Goal: Communication & Community: Answer question/provide support

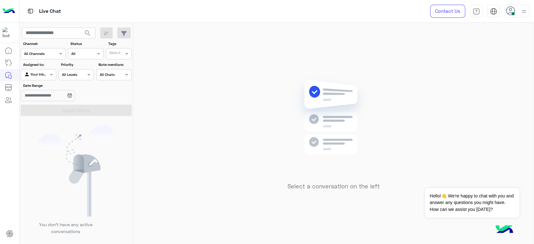
click at [205, 82] on div "Select a conversation on the left" at bounding box center [333, 135] width 400 height 224
click at [474, 88] on div "Select a conversation on the left" at bounding box center [333, 135] width 400 height 224
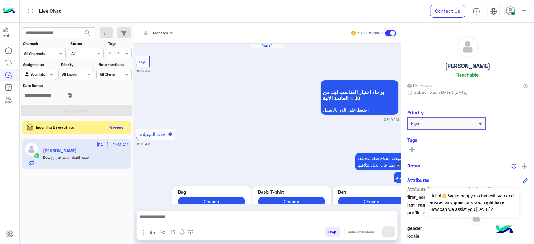
scroll to position [871, 0]
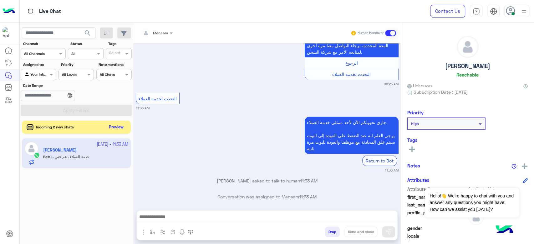
click at [120, 129] on button "Preview" at bounding box center [116, 127] width 19 height 8
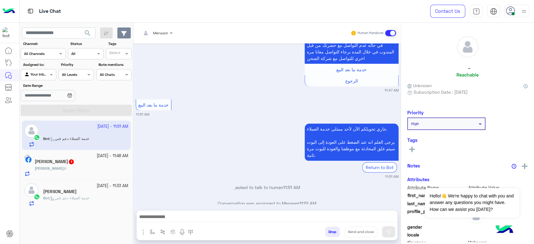
scroll to position [565, 0]
click at [165, 33] on div at bounding box center [157, 32] width 38 height 6
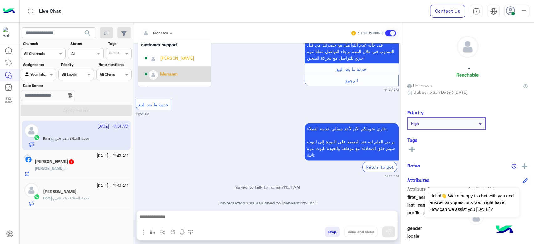
scroll to position [5, 0]
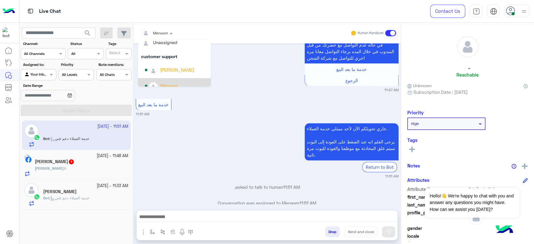
click at [221, 122] on div "جاري تحويلكم الآن لأحد ممثلي خدمة العملاء. يرجى العلم انه عند الضغط على العودة …" at bounding box center [267, 151] width 263 height 58
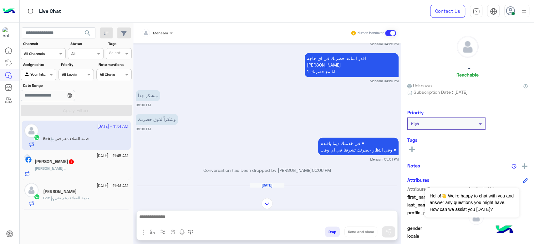
scroll to position [761, 0]
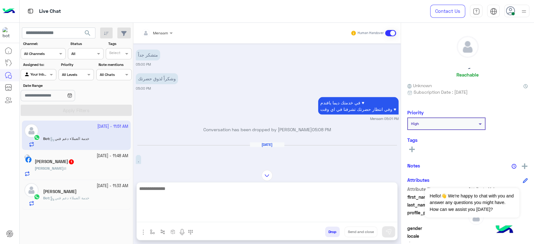
click at [217, 222] on textarea at bounding box center [267, 204] width 261 height 38
type textarea "*"
type textarea "**********"
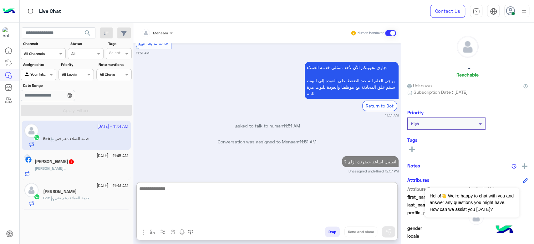
scroll to position [1219, 0]
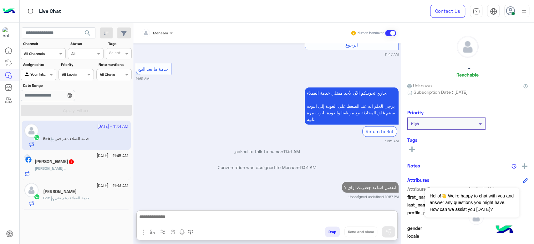
click at [52, 169] on span "Mohamed" at bounding box center [49, 168] width 29 height 5
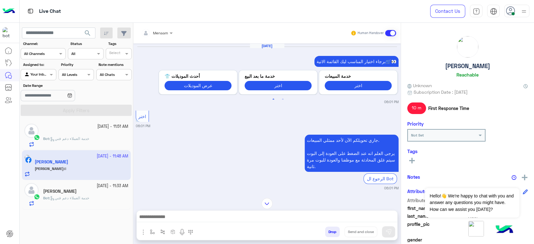
scroll to position [608, 0]
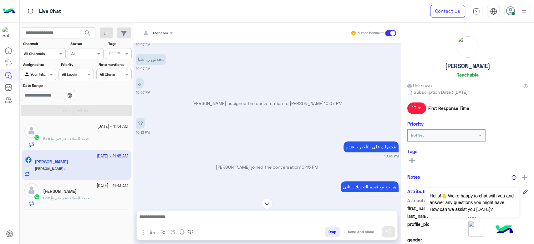
click at [76, 153] on app-inbox-user "28 September - 11:48 AM Mohamed Adel Mohamed : !!" at bounding box center [76, 164] width 109 height 29
click at [74, 147] on div "28 September - 11:51 AM ِ Bot : خدمة العملاء دعم فني" at bounding box center [76, 136] width 109 height 30
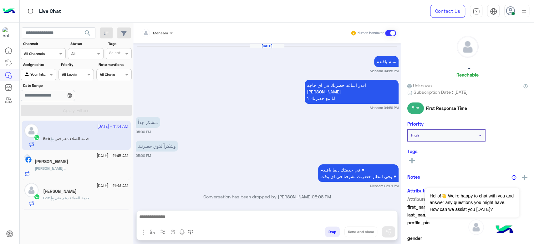
scroll to position [518, 0]
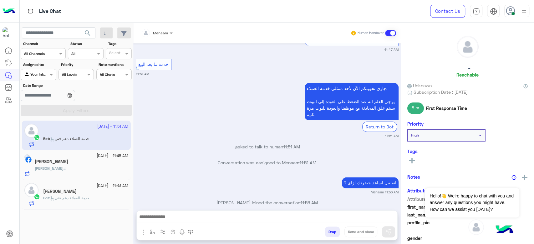
click at [73, 170] on div "Mohamed : !!" at bounding box center [82, 171] width 94 height 11
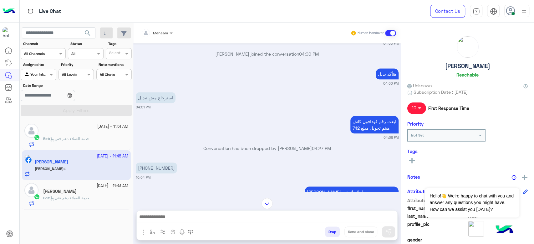
scroll to position [451, 0]
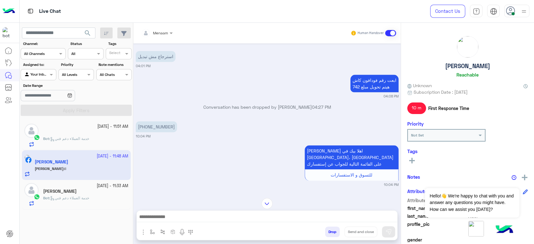
click at [148, 121] on p "+20 109 4247805" at bounding box center [156, 126] width 41 height 11
copy app-message "+20 109 4247805"
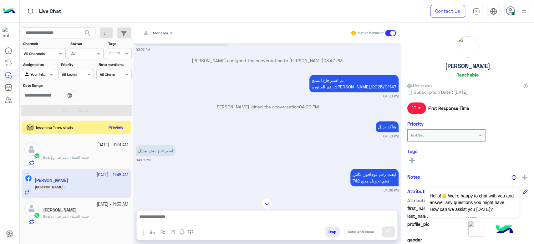
scroll to position [347, 0]
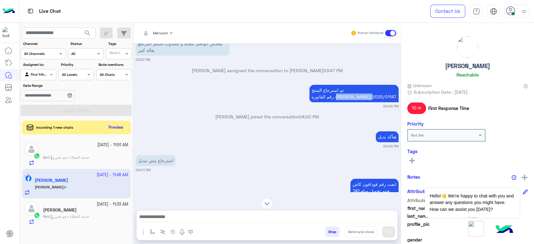
drag, startPoint x: 361, startPoint y: 83, endPoint x: 395, endPoint y: 83, distance: 33.8
click at [395, 85] on p "تم استرجاع المنتج رقم الفاتوره :RON/2025/01147" at bounding box center [353, 94] width 89 height 18
copy p "RON/2025/01147"
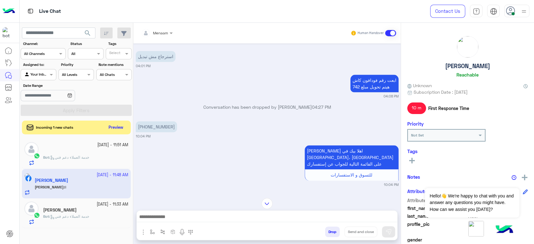
scroll to position [312, 0]
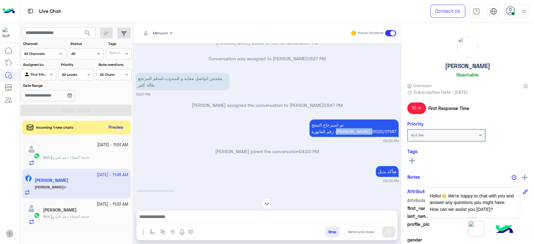
copy p "RON/2025/01147"
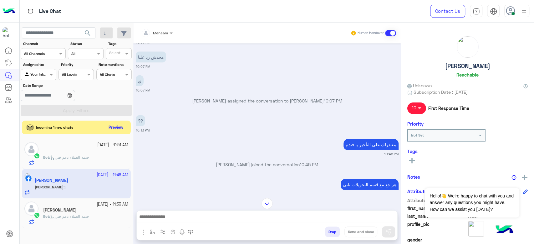
scroll to position [1324, 0]
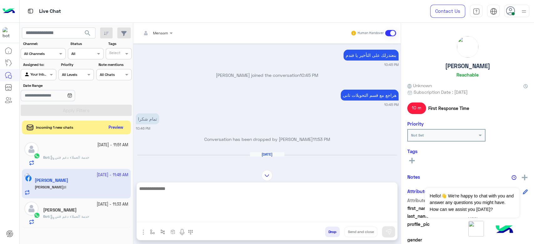
click at [195, 220] on textarea at bounding box center [267, 204] width 261 height 38
type textarea "*"
type textarea "**********"
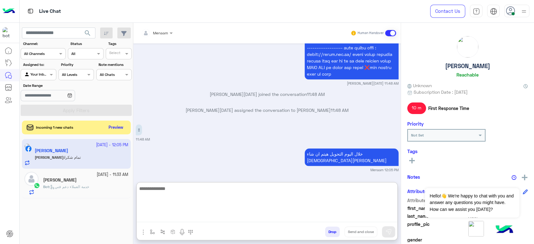
scroll to position [1867, 0]
click at [178, 192] on textarea at bounding box center [267, 204] width 261 height 38
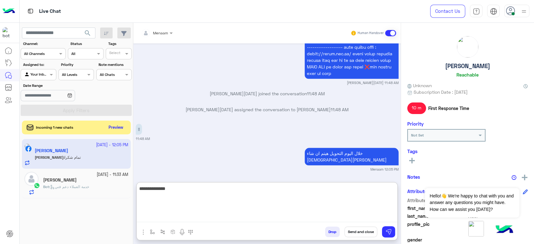
click at [189, 192] on textarea "**********" at bounding box center [267, 204] width 261 height 38
drag, startPoint x: 193, startPoint y: 195, endPoint x: 518, endPoint y: 258, distance: 330.7
click at [518, 244] on html "Live Chat Contact Us Help Center عربي English search Channel: Channel All Chann…" at bounding box center [267, 122] width 534 height 244
click at [165, 193] on textarea "**********" at bounding box center [267, 204] width 261 height 38
type textarea "**********"
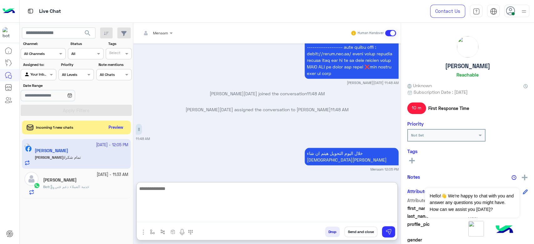
scroll to position [1892, 0]
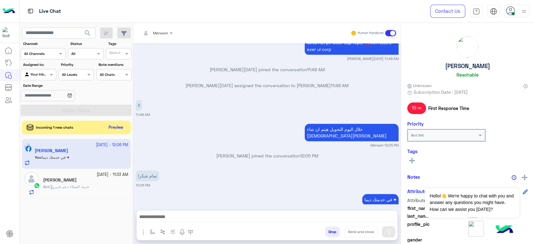
click at [323, 230] on div "Drop Send and close" at bounding box center [298, 234] width 200 height 14
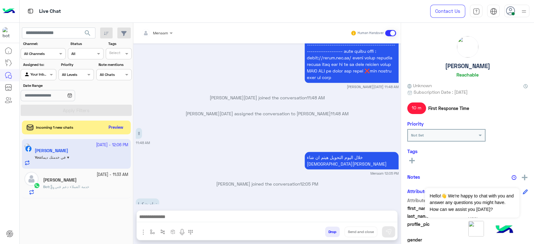
click at [328, 234] on button "Drop" at bounding box center [332, 232] width 15 height 11
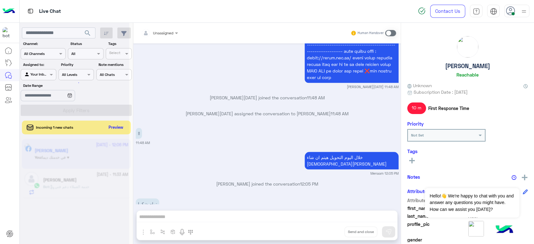
scroll to position [1880, 0]
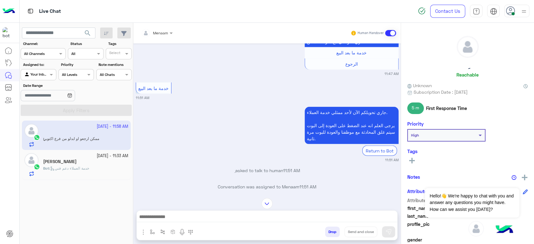
scroll to position [1123, 0]
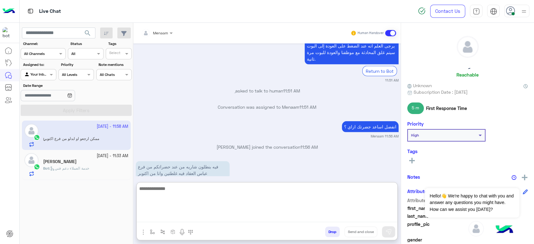
click at [179, 218] on textarea at bounding box center [267, 204] width 261 height 38
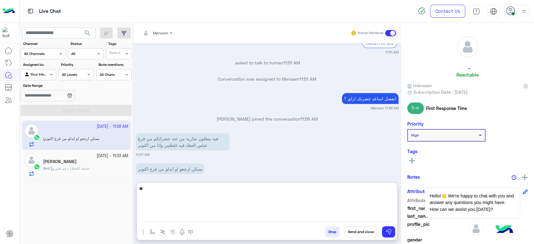
type textarea "*"
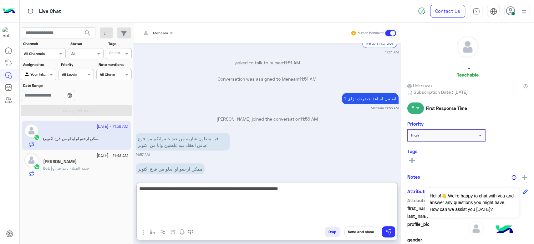
type textarea "**********"
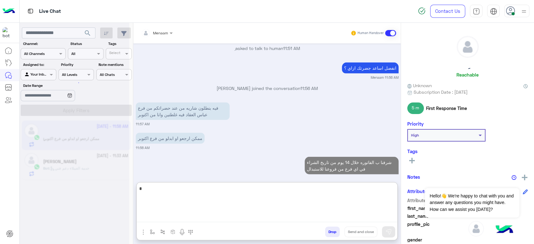
scroll to position [1181, 0]
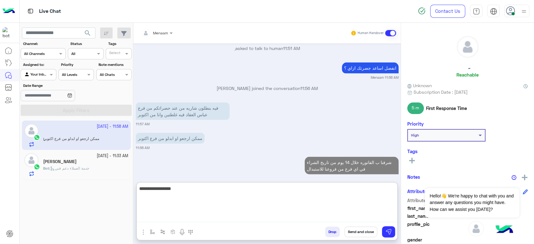
type textarea "**********"
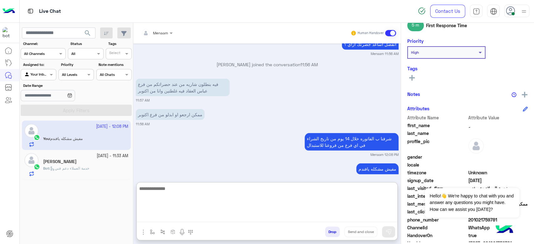
scroll to position [118, 0]
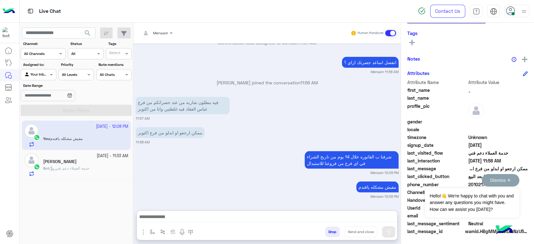
click at [468, 185] on div "Dismiss ✕ Hello!👋 We're happy to chat with you and answer any questions you mig…" at bounding box center [472, 195] width 94 height 43
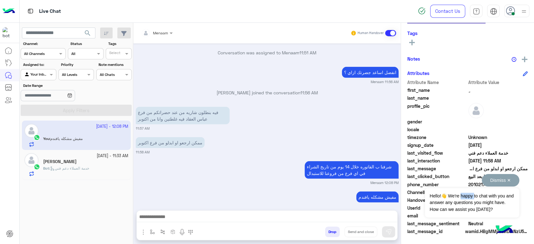
click at [468, 185] on div "Dismiss ✕ Hello!👋 We're happy to chat with you and answer any questions you mig…" at bounding box center [472, 195] width 94 height 43
click at [508, 176] on button "Dismiss ✕" at bounding box center [501, 180] width 38 height 13
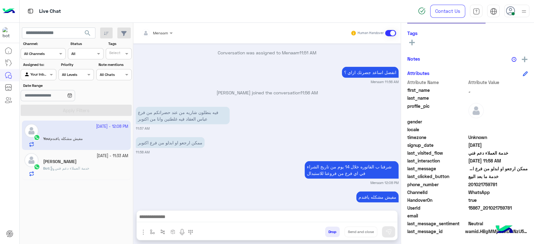
click at [482, 206] on span "15867_201021759781" at bounding box center [498, 208] width 60 height 7
copy span "15867_201021759781"
click at [481, 183] on span "201021759781" at bounding box center [498, 184] width 60 height 7
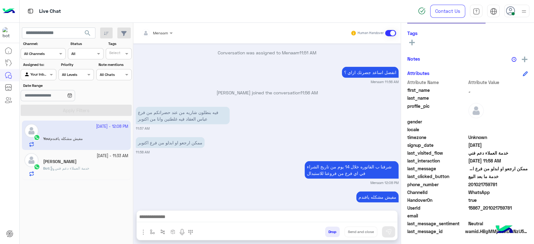
click at [481, 183] on span "201021759781" at bounding box center [498, 184] width 60 height 7
copy span "201021759781"
click at [84, 166] on span "خدمة العملاء دعم فني" at bounding box center [69, 168] width 39 height 5
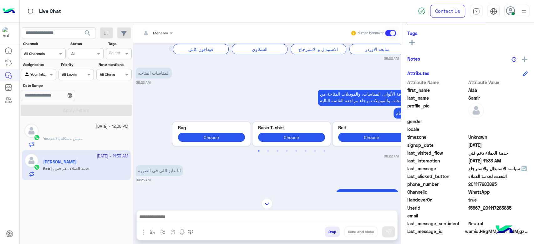
scroll to position [3, 0]
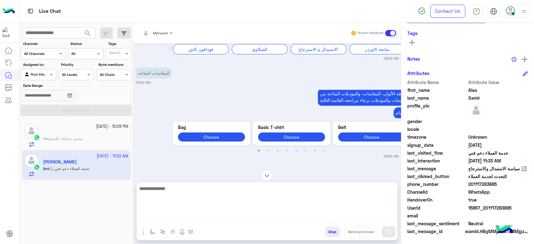
click at [177, 220] on textarea at bounding box center [267, 204] width 261 height 38
click at [177, 215] on textarea at bounding box center [267, 204] width 261 height 38
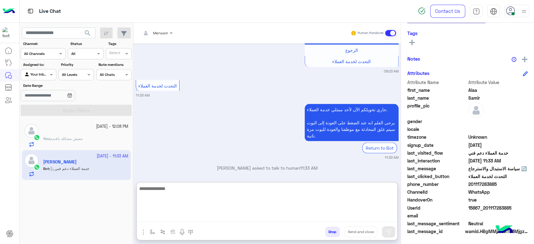
scroll to position [899, 0]
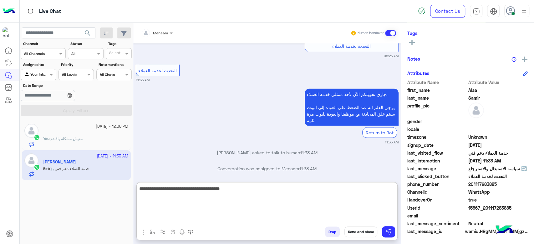
type textarea "**********"
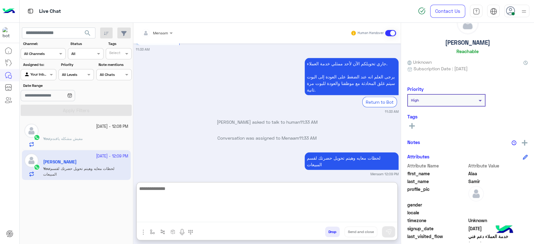
scroll to position [0, 0]
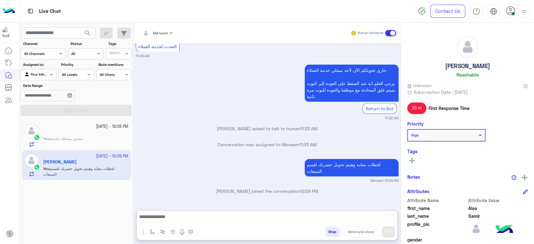
click at [460, 68] on h5 "Alaa Samir" at bounding box center [467, 66] width 45 height 7
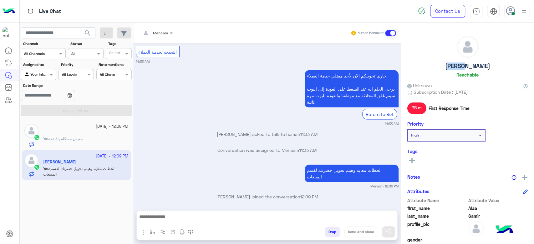
click at [460, 68] on h5 "Alaa Samir" at bounding box center [467, 66] width 45 height 7
copy h5 "Alaa Samir"
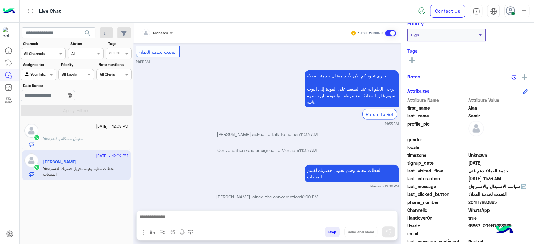
scroll to position [118, 0]
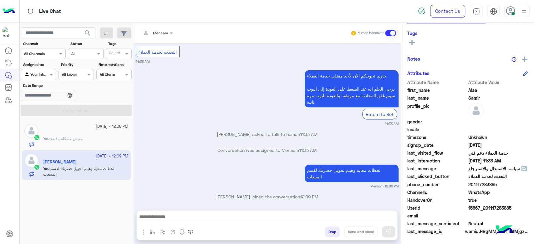
click at [482, 207] on span "15867_201117283885" at bounding box center [498, 208] width 60 height 7
copy span "15867_201117283885"
click at [492, 185] on span "201117283885" at bounding box center [498, 184] width 60 height 7
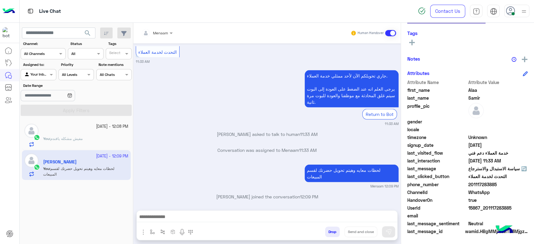
click at [492, 185] on span "201117283885" at bounding box center [498, 184] width 60 height 7
copy span "201117283885"
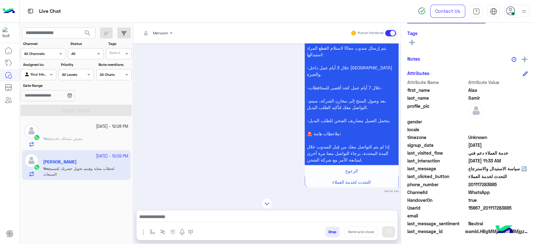
scroll to position [744, 0]
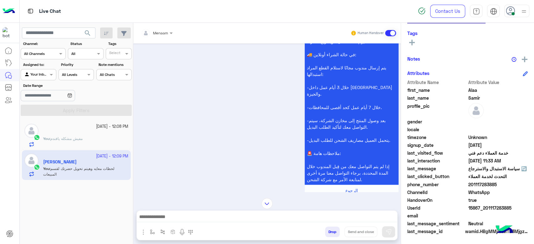
click at [164, 32] on div at bounding box center [157, 32] width 38 height 6
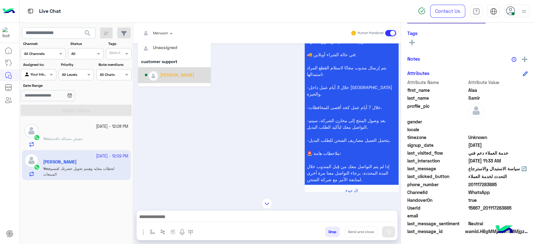
scroll to position [40, 0]
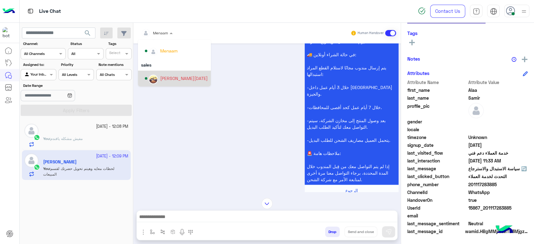
click at [178, 82] on div "[PERSON_NAME][DATE]" at bounding box center [176, 78] width 63 height 11
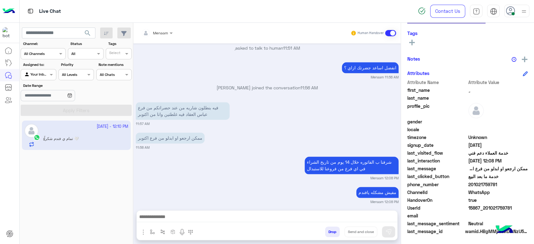
scroll to position [548, 0]
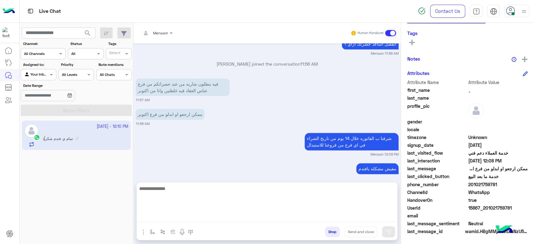
click at [176, 217] on textarea at bounding box center [267, 204] width 261 height 38
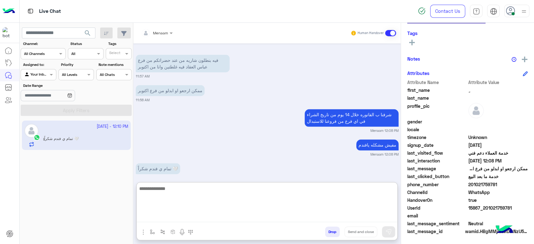
scroll to position [576, 0]
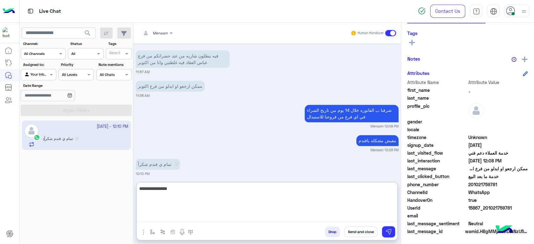
type textarea "**********"
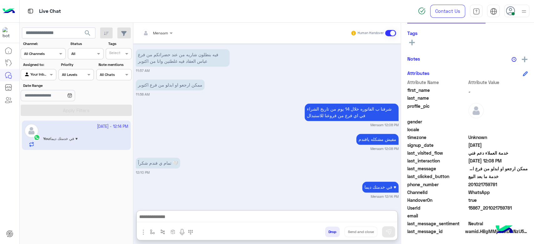
click at [331, 236] on button "Drop" at bounding box center [332, 232] width 15 height 11
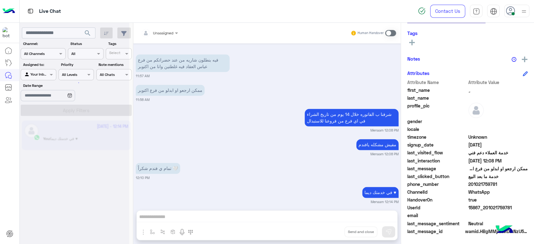
scroll to position [588, 0]
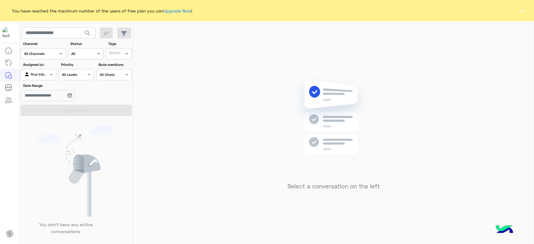
click at [514, 11] on div "You have reached the maximum number of the users of free plan you can Upgrade N…" at bounding box center [267, 10] width 534 height 21
click at [520, 9] on button "×" at bounding box center [521, 11] width 6 height 6
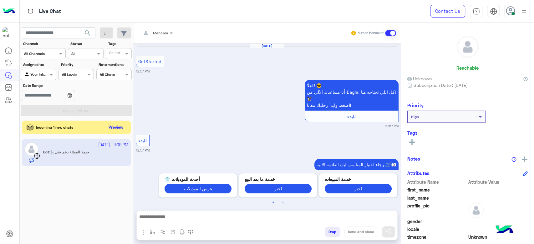
scroll to position [432, 0]
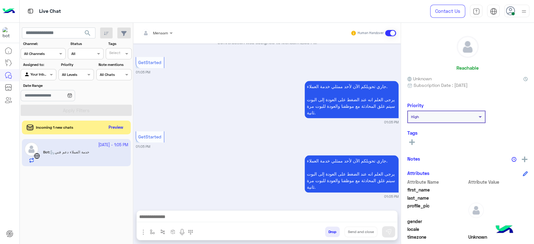
click at [330, 233] on button "Drop" at bounding box center [332, 232] width 15 height 11
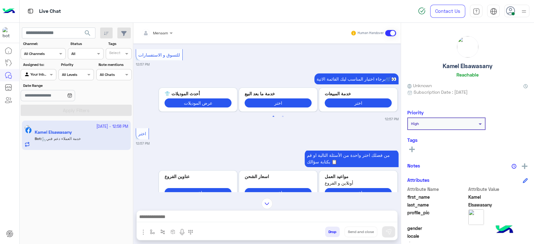
scroll to position [3, 0]
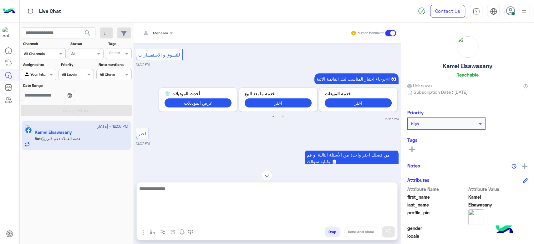
click at [184, 217] on textarea at bounding box center [267, 204] width 261 height 38
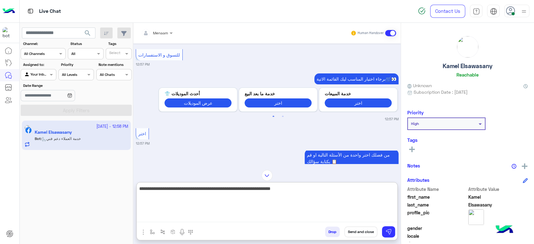
type textarea "**********"
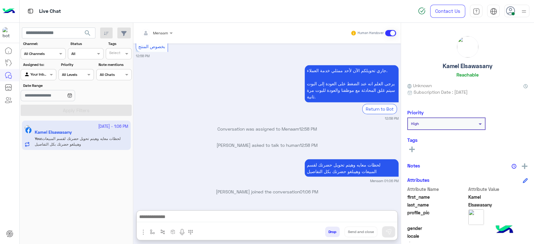
click at [456, 73] on h6 "Reachable" at bounding box center [467, 75] width 22 height 6
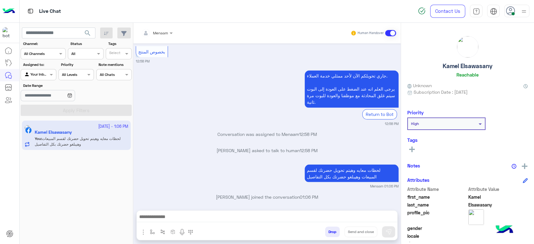
click at [447, 65] on h5 "Kamel Elsawasany" at bounding box center [468, 66] width 50 height 7
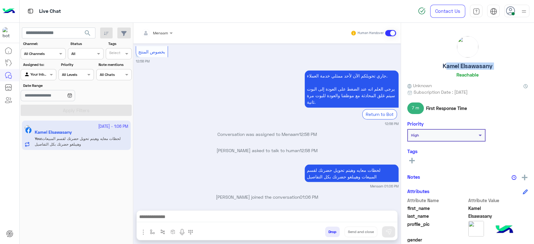
click at [447, 65] on h5 "Kamel Elsawasany" at bounding box center [468, 66] width 50 height 7
copy h5 "Kamel Elsawasany"
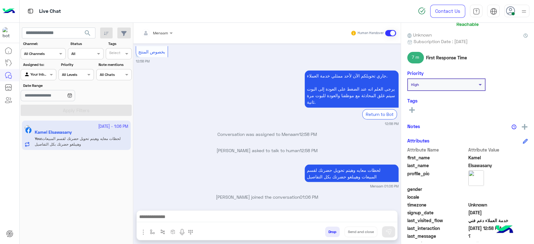
scroll to position [118, 0]
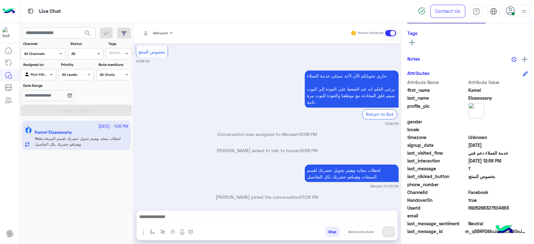
click at [478, 209] on span "6925286327504863" at bounding box center [498, 208] width 60 height 7
copy span "6925286327504863"
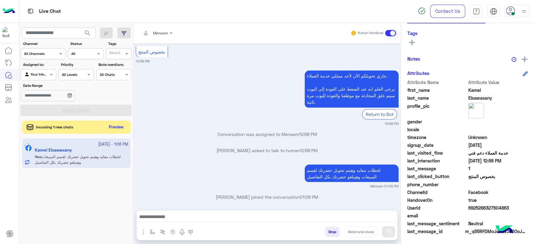
click at [117, 131] on button "Preview" at bounding box center [116, 127] width 19 height 8
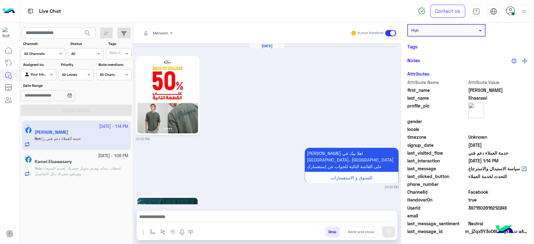
scroll to position [105, 0]
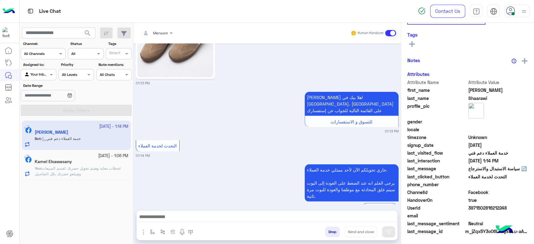
click at [80, 176] on span "لحظات معايه وهيتم تحويل حضرتك لقسم المبيعات وهيبلغو حضرتك بكل التفاصيل" at bounding box center [78, 171] width 86 height 10
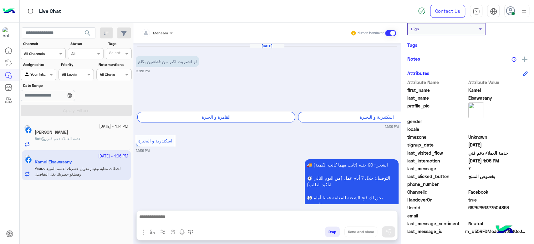
scroll to position [644, 0]
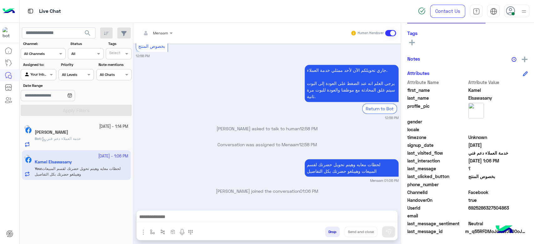
click at [55, 137] on span "خدمة العملاء دعم فني" at bounding box center [61, 138] width 39 height 5
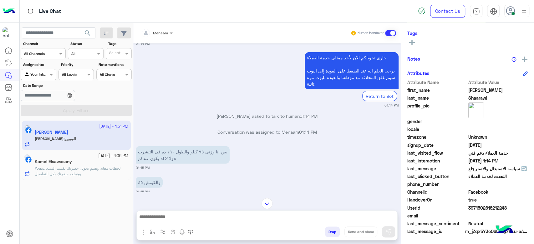
scroll to position [1289, 0]
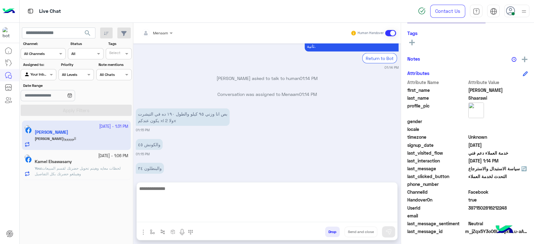
click at [179, 216] on textarea at bounding box center [267, 204] width 261 height 38
type textarea "**********"
click at [165, 192] on textarea at bounding box center [267, 204] width 261 height 38
paste textarea "**********"
type textarea "**********"
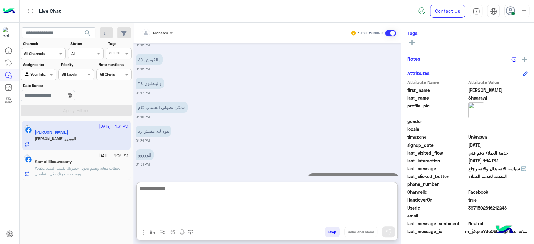
scroll to position [0, 0]
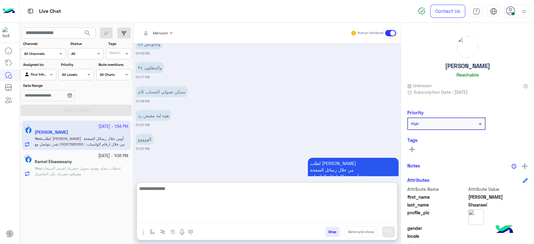
click at [458, 67] on h5 "Ahmed Shaarawi" at bounding box center [467, 66] width 45 height 7
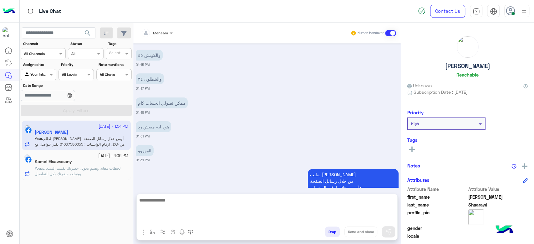
click at [458, 67] on h5 "Ahmed Shaarawi" at bounding box center [467, 66] width 45 height 7
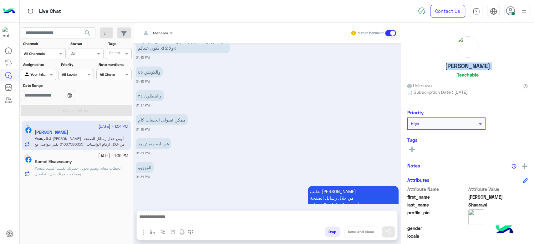
click at [458, 67] on h5 "Ahmed Shaarawi" at bounding box center [467, 66] width 45 height 7
copy h5 "Ahmed Shaarawi"
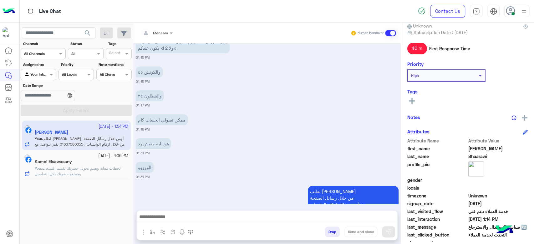
scroll to position [118, 0]
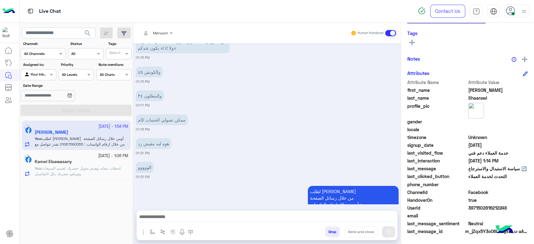
click at [489, 207] on span "3971502816212248" at bounding box center [498, 208] width 60 height 7
copy span "3971502816212248"
click at [158, 34] on div at bounding box center [157, 32] width 38 height 6
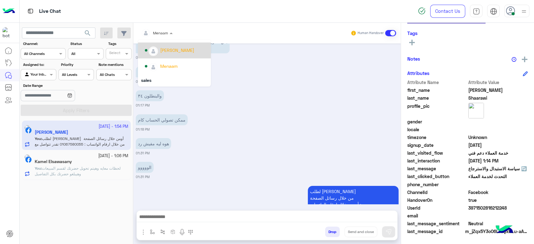
scroll to position [40, 0]
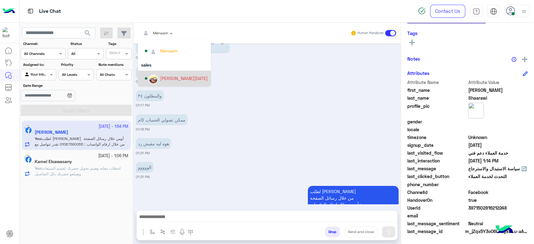
click at [173, 79] on div "[PERSON_NAME][DATE]" at bounding box center [184, 78] width 48 height 7
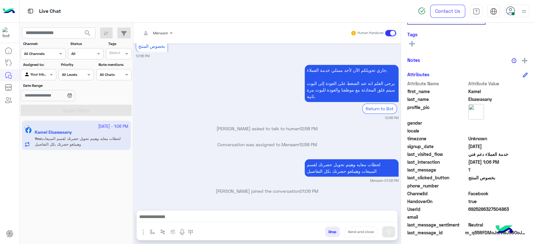
scroll to position [118, 0]
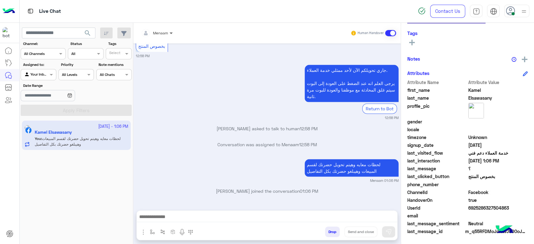
click at [170, 34] on span at bounding box center [172, 33] width 8 height 7
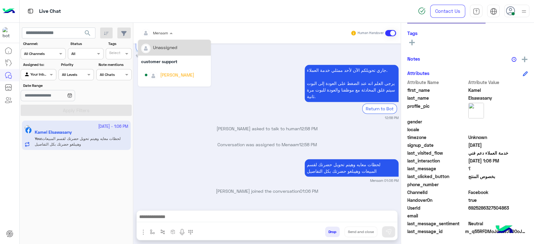
scroll to position [40, 0]
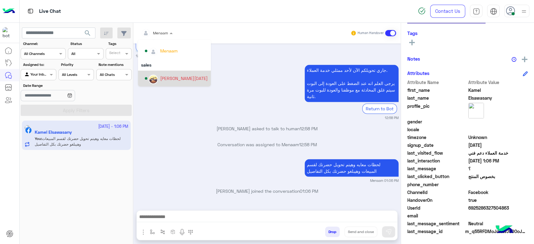
click at [179, 79] on div "[PERSON_NAME][DATE]" at bounding box center [184, 78] width 48 height 7
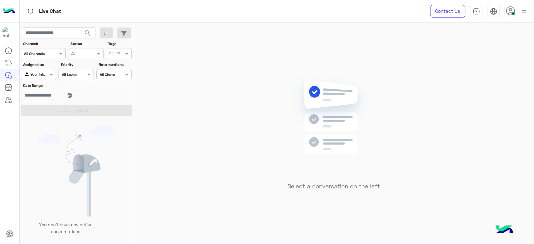
click at [196, 222] on div "Select a conversation on the left" at bounding box center [333, 135] width 400 height 224
click at [205, 223] on div "Select a conversation on the left" at bounding box center [333, 135] width 400 height 224
click at [230, 92] on div "Select a conversation on the left" at bounding box center [333, 135] width 400 height 224
click at [235, 74] on div "Select a conversation on the left" at bounding box center [333, 135] width 400 height 224
click at [318, 220] on div "Select a conversation on the left" at bounding box center [333, 135] width 400 height 224
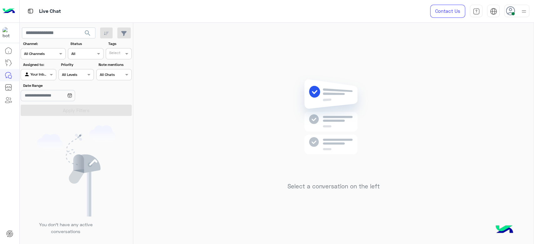
drag, startPoint x: 469, startPoint y: 110, endPoint x: 466, endPoint y: 111, distance: 3.3
click at [469, 110] on div "Select a conversation on the left" at bounding box center [333, 135] width 400 height 224
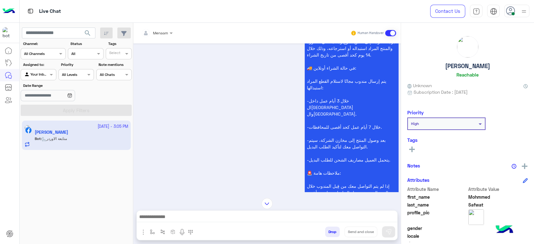
scroll to position [406, 0]
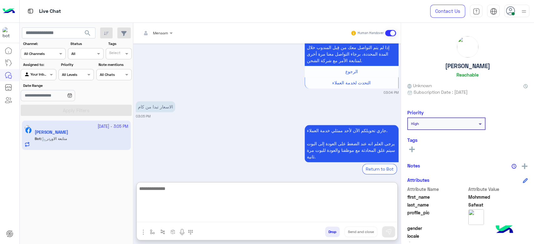
click at [165, 213] on textarea at bounding box center [267, 204] width 261 height 38
drag, startPoint x: 190, startPoint y: 217, endPoint x: 202, endPoint y: 185, distance: 33.9
click at [190, 217] on textarea at bounding box center [267, 204] width 261 height 38
paste textarea "**********"
type textarea "**********"
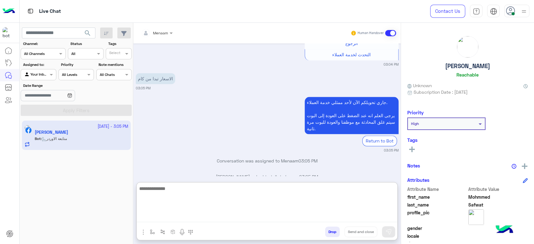
scroll to position [471, 0]
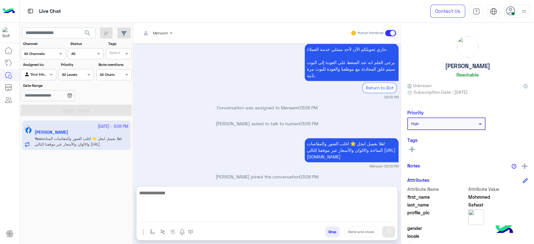
click at [463, 67] on h5 "Mohmmed Safwat" at bounding box center [467, 66] width 45 height 7
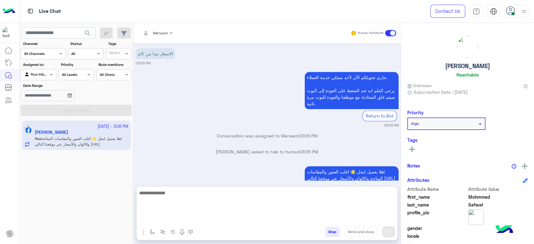
click at [463, 67] on h5 "Mohmmed Safwat" at bounding box center [467, 66] width 45 height 7
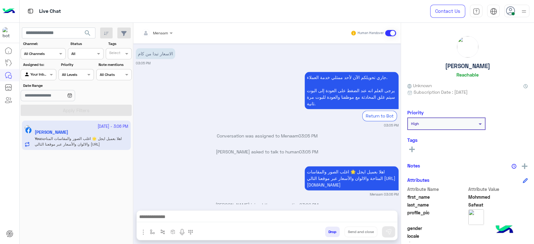
click at [463, 67] on h5 "Mohmmed Safwat" at bounding box center [467, 66] width 45 height 7
copy h5 "Mohmmed Safwat"
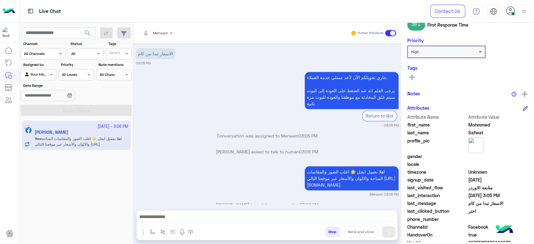
scroll to position [118, 0]
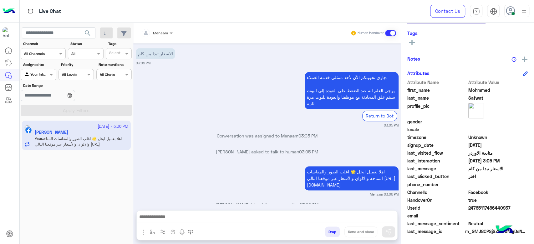
click at [470, 209] on span "24765117486440937" at bounding box center [498, 208] width 60 height 7
copy span "24765117486440937"
click at [328, 230] on button "Drop" at bounding box center [332, 232] width 15 height 11
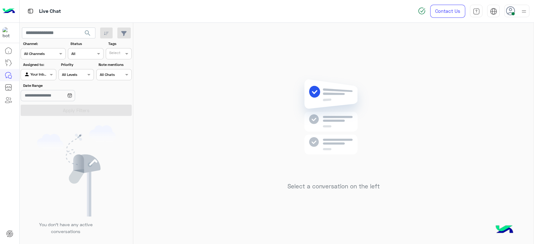
click at [203, 209] on div "Select a conversation on the left" at bounding box center [333, 135] width 400 height 224
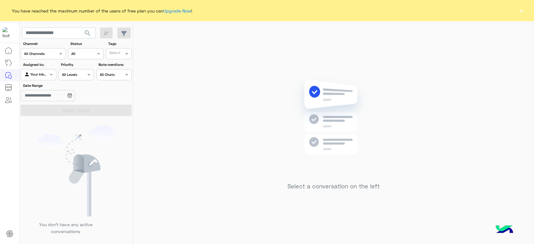
click at [525, 9] on div "You have reached the maximum number of the users of free plan you can Upgrade N…" at bounding box center [267, 10] width 534 height 21
click at [523, 10] on button "×" at bounding box center [521, 11] width 6 height 6
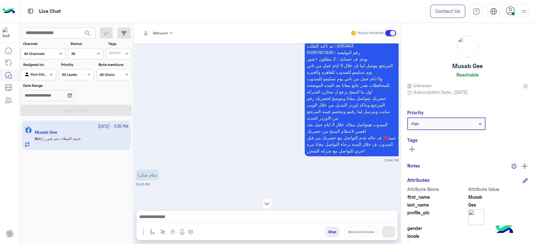
scroll to position [58, 0]
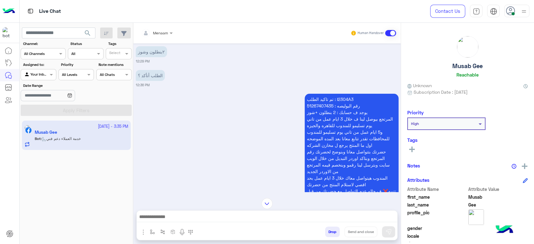
click at [341, 99] on p "تم تاكيد الطلب : I2304A3 رقم البوليصه : 51267407435 يوجد ف حسابك : 2 بنطلون +شو…" at bounding box center [352, 152] width 94 height 116
copy p "I2304A3"
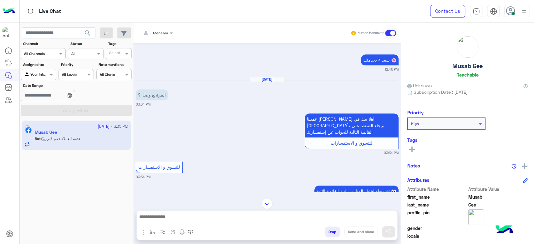
scroll to position [3, 0]
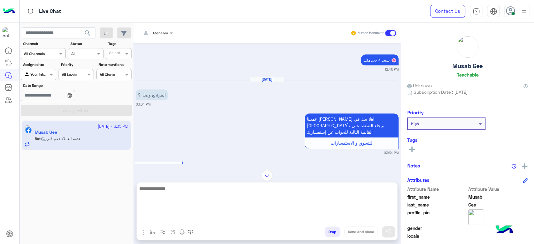
click at [182, 222] on textarea at bounding box center [267, 204] width 261 height 38
paste textarea "**********"
type textarea "**********"
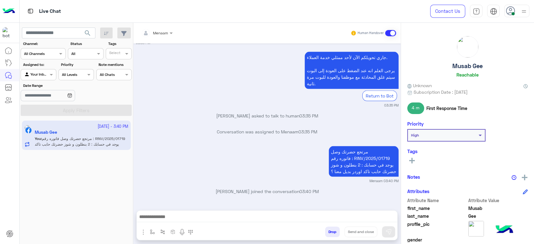
scroll to position [777, 0]
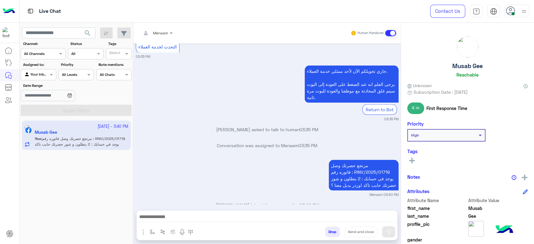
click at [59, 217] on div "[DATE] - 3:40 PM Musab Gee You : مرتجع حضرتك وصل فاتوره رقم : RINV/2025/01719 ي…" at bounding box center [77, 183] width 114 height 128
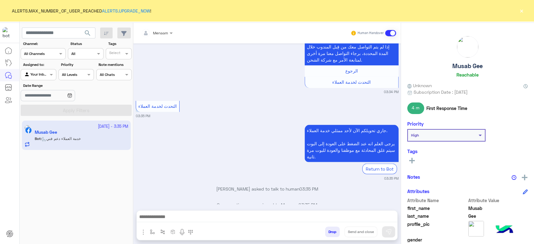
scroll to position [718, 0]
click at [518, 11] on button "×" at bounding box center [521, 11] width 6 height 6
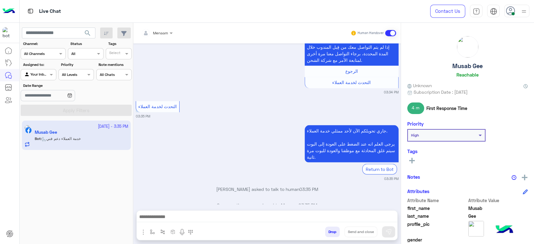
click at [262, 114] on small "03:35 PM" at bounding box center [267, 116] width 263 height 5
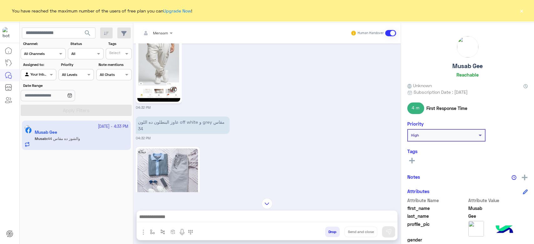
scroll to position [932, 0]
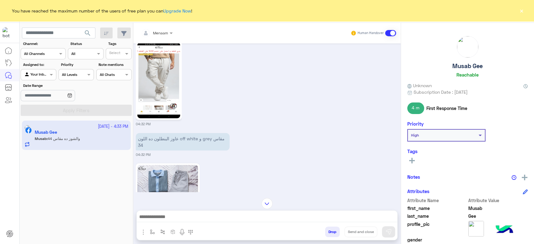
drag, startPoint x: 316, startPoint y: 87, endPoint x: 328, endPoint y: 18, distance: 69.5
click at [316, 87] on div "04:32 PM" at bounding box center [267, 82] width 263 height 87
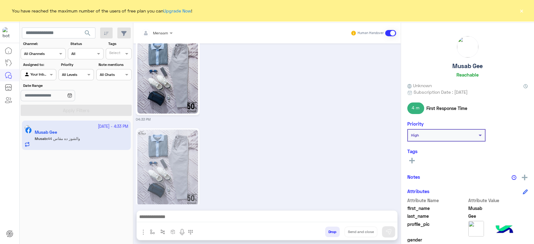
scroll to position [1071, 0]
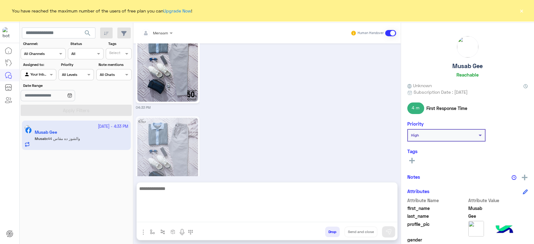
click at [188, 215] on textarea at bounding box center [267, 204] width 261 height 38
paste textarea "**********"
type textarea "**********"
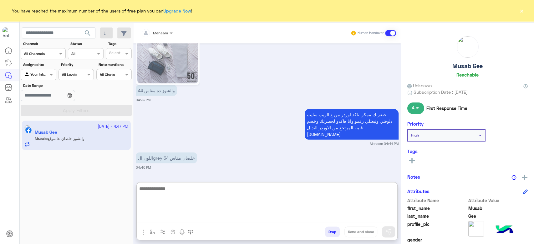
scroll to position [1191, 0]
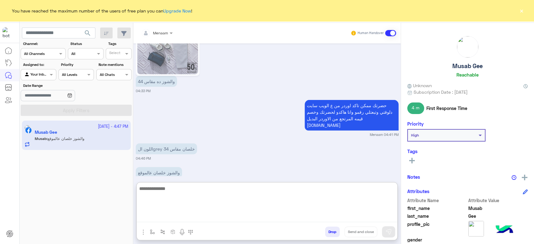
click at [160, 193] on textarea at bounding box center [267, 204] width 261 height 38
type textarea "**********"
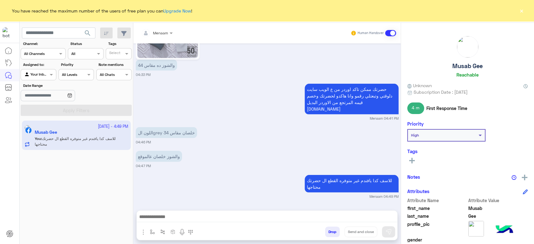
click at [523, 12] on button "×" at bounding box center [521, 11] width 6 height 6
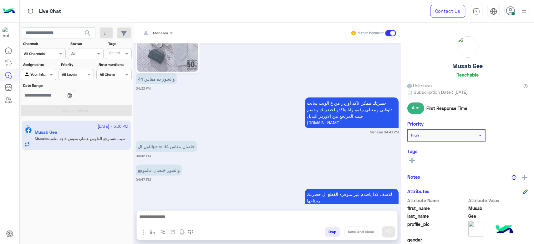
scroll to position [1224, 0]
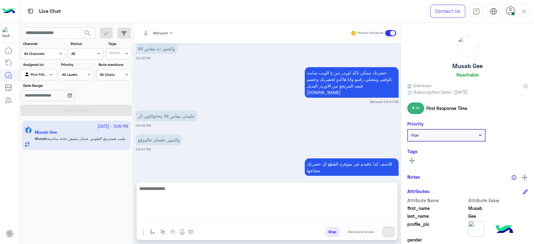
click at [167, 217] on textarea at bounding box center [267, 204] width 261 height 38
type textarea "*"
type textarea "**********"
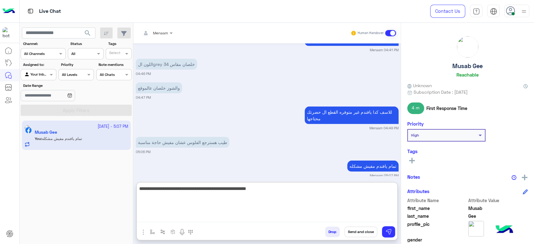
type textarea "**********"
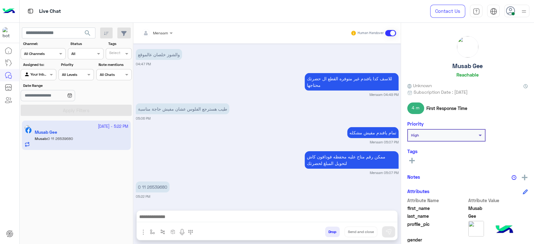
scroll to position [1302, 0]
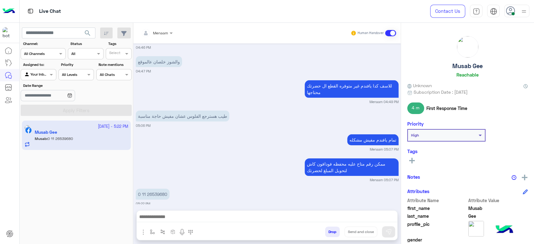
click at [270, 79] on div "للاسف كدا يافندم غير متوفره القطع ال حضرتك محتاجها Menaam 04:49 PM" at bounding box center [267, 92] width 263 height 26
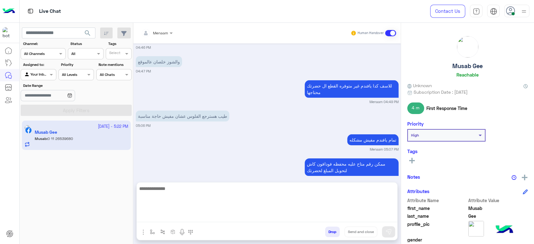
click at [163, 222] on textarea at bounding box center [267, 204] width 261 height 38
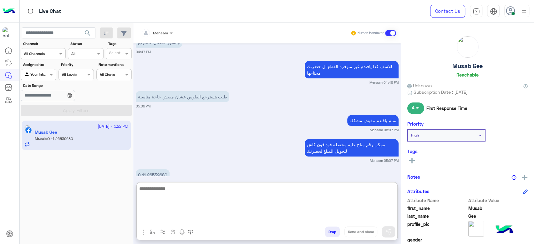
scroll to position [1330, 0]
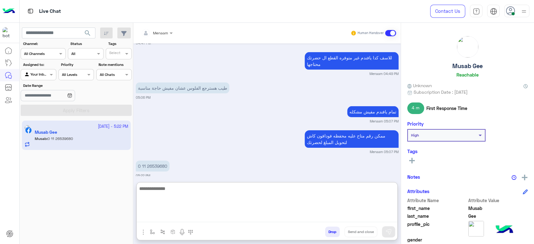
click at [160, 219] on textarea at bounding box center [267, 204] width 261 height 38
paste textarea "**********"
type textarea "**********"
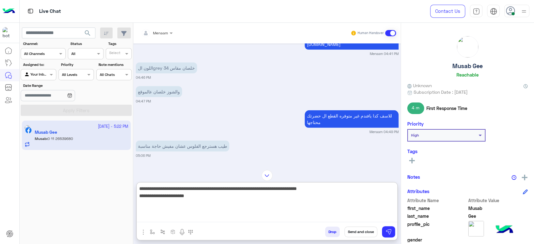
scroll to position [1226, 0]
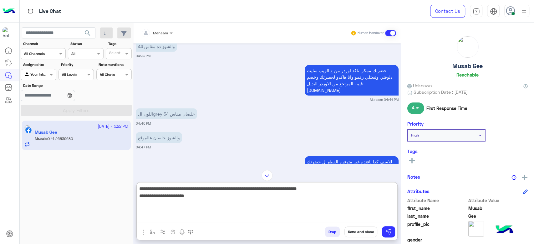
click at [297, 198] on textarea "**********" at bounding box center [267, 204] width 261 height 38
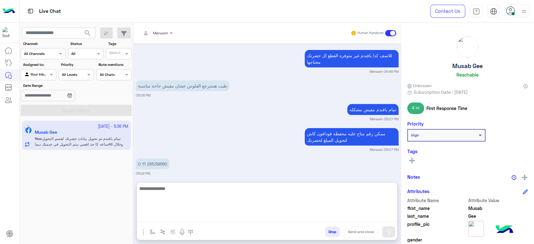
scroll to position [1367, 0]
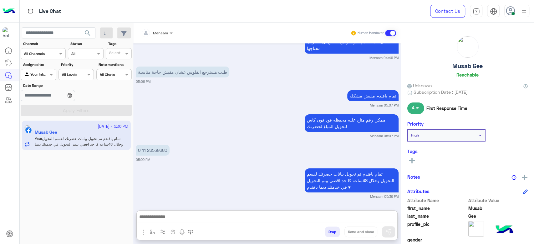
click at [146, 145] on p "0 11 26539680" at bounding box center [153, 150] width 34 height 11
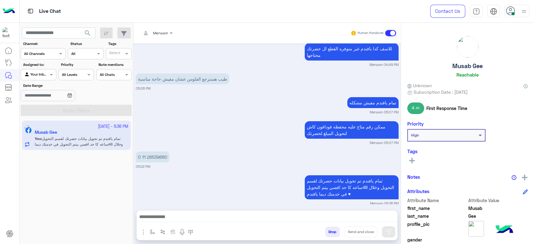
click at [146, 121] on div "ممكن رقم متاح عليه محفظه فودافون كاش لتحويل المبلغ لحضرتك Menaam 05:07 PM" at bounding box center [267, 133] width 263 height 26
click at [150, 152] on p "0 11 26539680" at bounding box center [153, 157] width 34 height 11
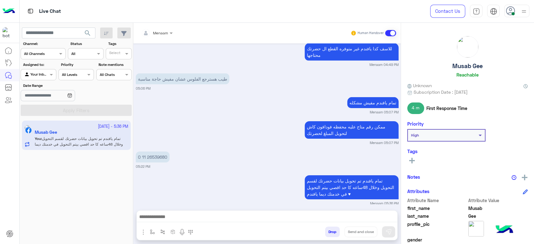
copy app-message "0 11 26539680"
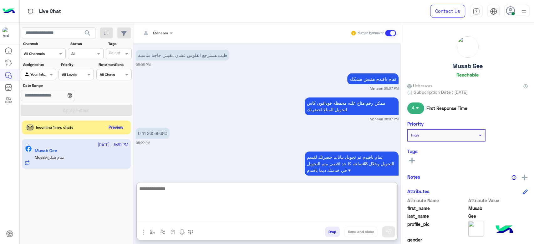
click at [173, 221] on textarea at bounding box center [267, 204] width 261 height 38
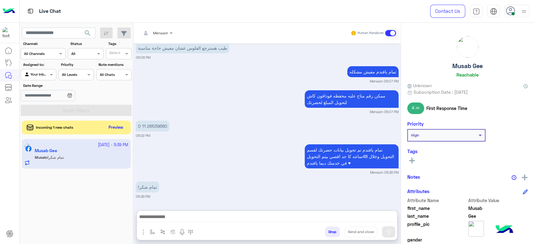
click at [332, 232] on button "Drop" at bounding box center [332, 232] width 15 height 11
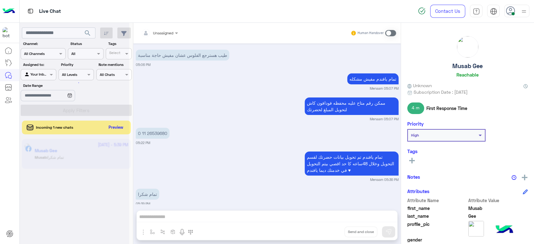
scroll to position [1379, 0]
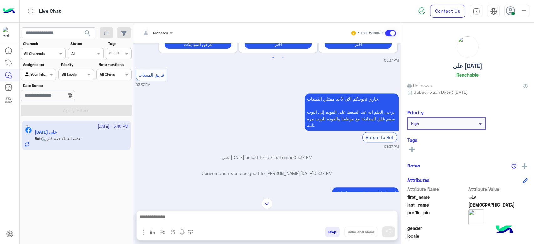
scroll to position [486, 0]
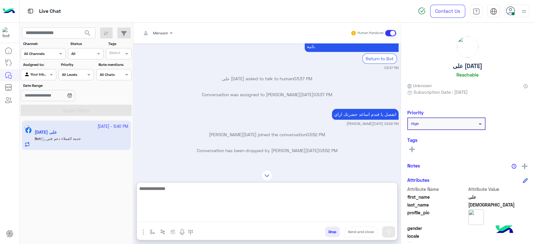
click at [165, 218] on textarea at bounding box center [267, 204] width 261 height 38
type textarea "**********"
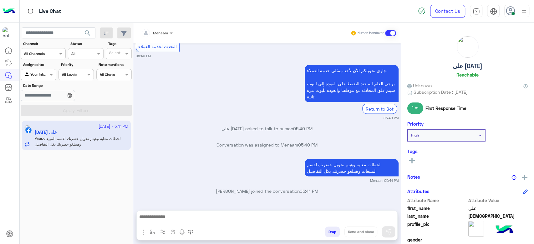
click at [470, 63] on h5 "على [DATE]" at bounding box center [468, 66] width 30 height 7
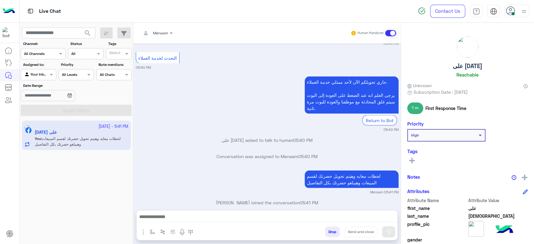
click at [470, 63] on h5 "على [DATE]" at bounding box center [468, 66] width 30 height 7
copy h5 "على [DATE]"
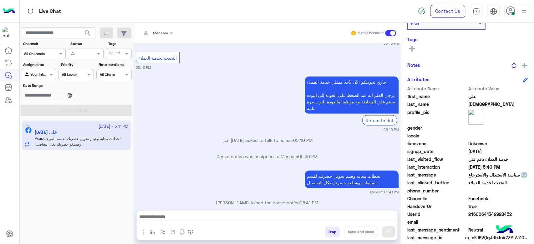
scroll to position [118, 0]
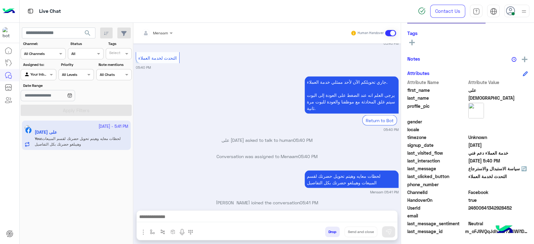
click at [481, 206] on span "24600641342928452" at bounding box center [498, 208] width 60 height 7
copy span "24600641342928452"
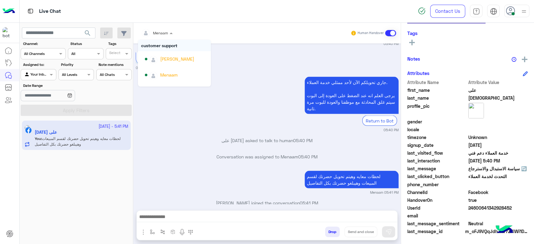
click at [167, 32] on div at bounding box center [157, 32] width 38 height 6
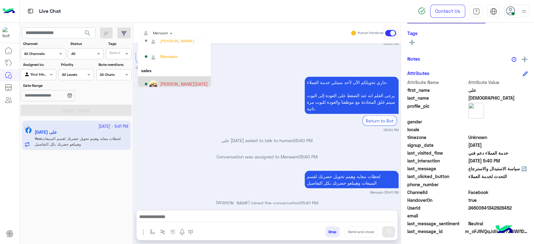
scroll to position [40, 0]
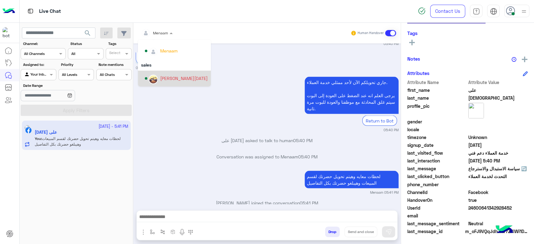
click at [182, 80] on div "[PERSON_NAME][DATE]" at bounding box center [184, 78] width 48 height 7
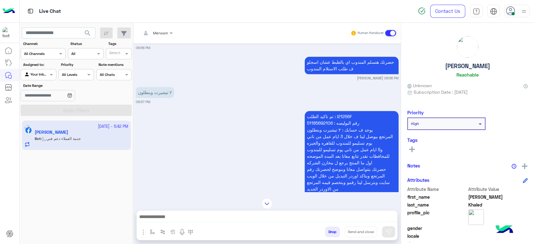
scroll to position [757, 0]
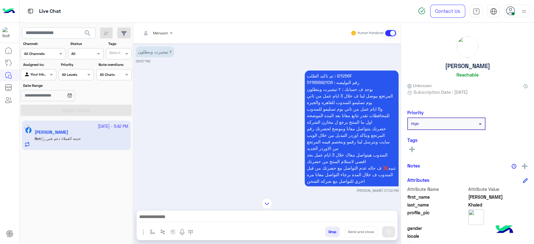
click at [340, 70] on p "تم تاكيد الطلب : I21256F رقم البوليصه : 51185692106 يوجد ف حسابك : ٢ تيشيرت وبن…" at bounding box center [352, 128] width 94 height 116
copy p "I21256F"
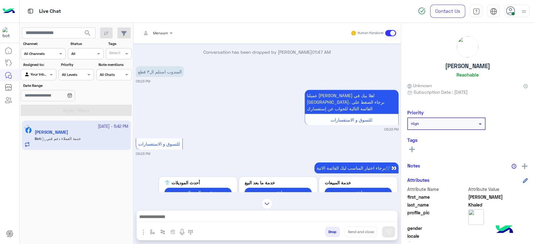
scroll to position [1000, 0]
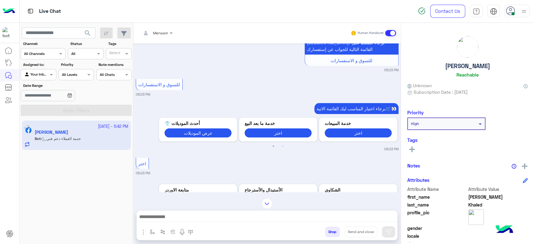
click at [335, 235] on button "Drop" at bounding box center [332, 232] width 15 height 11
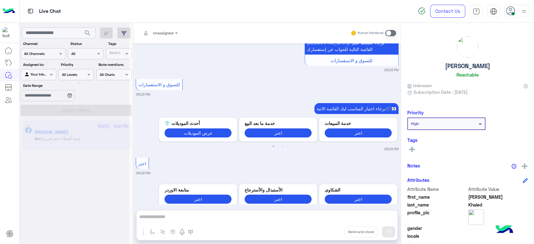
scroll to position [2232, 0]
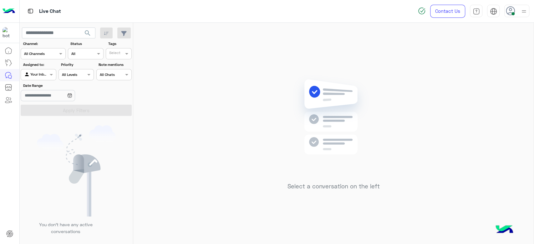
drag, startPoint x: 517, startPoint y: 20, endPoint x: 514, endPoint y: 15, distance: 6.3
click at [516, 20] on div "Contact Us Help Center عربي English" at bounding box center [473, 11] width 121 height 23
click at [514, 14] on span at bounding box center [513, 13] width 3 height 3
click at [501, 89] on label "Offline" at bounding box center [490, 88] width 68 height 11
click at [222, 95] on div "Select a conversation on the left" at bounding box center [333, 135] width 400 height 224
